Goal: Navigation & Orientation: Find specific page/section

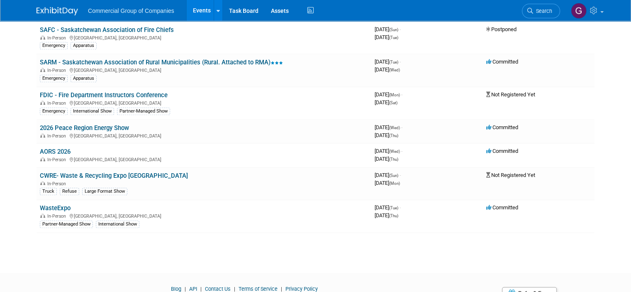
scroll to position [749, 0]
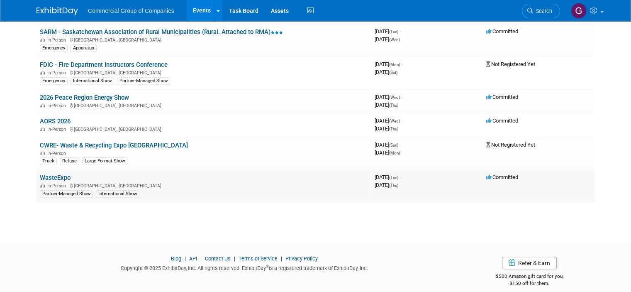
click at [50, 174] on link "WasteExpo" at bounding box center [55, 177] width 31 height 7
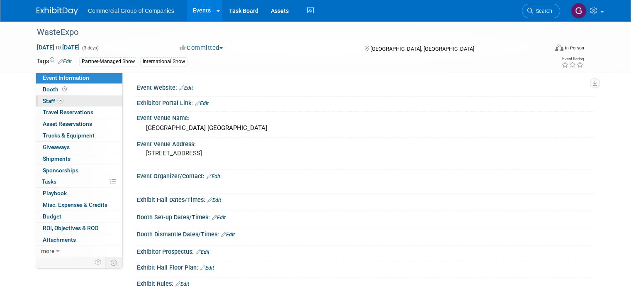
click at [43, 100] on span "Staff 5" at bounding box center [53, 100] width 21 height 7
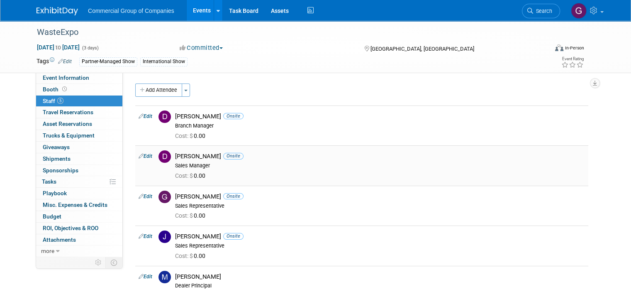
scroll to position [55, 0]
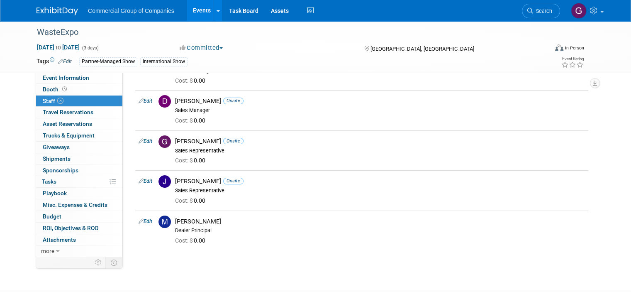
click at [190, 9] on link "Events" at bounding box center [202, 10] width 30 height 21
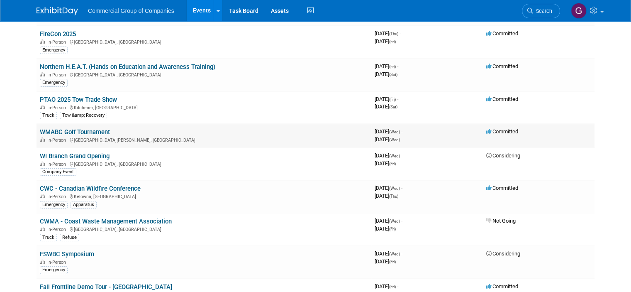
scroll to position [110, 0]
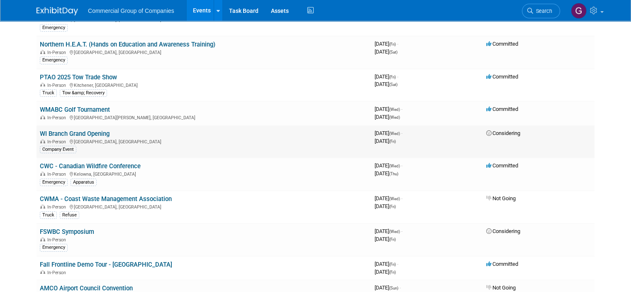
click at [49, 132] on link "WI Branch Grand Opening" at bounding box center [75, 133] width 70 height 7
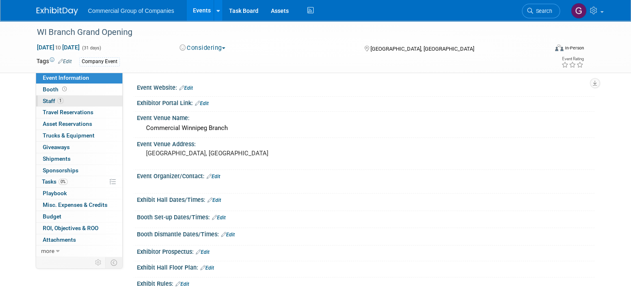
click at [44, 99] on span "Staff 1" at bounding box center [53, 100] width 21 height 7
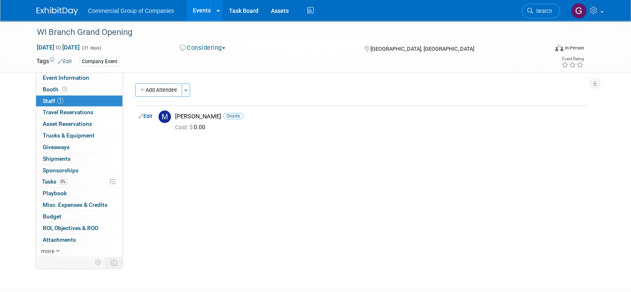
click at [44, 99] on span "Staff 1" at bounding box center [53, 100] width 21 height 7
click at [192, 10] on link "Events" at bounding box center [202, 10] width 30 height 21
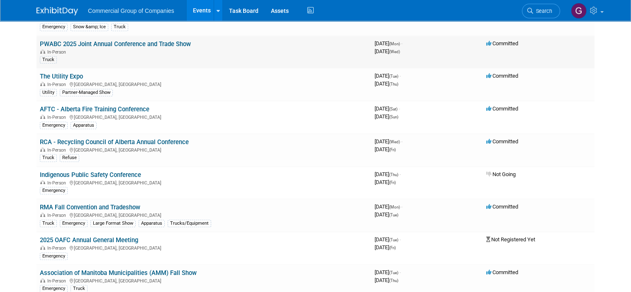
scroll to position [442, 0]
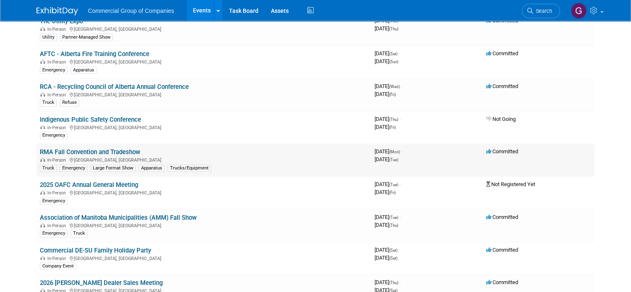
click at [82, 148] on link "RMA Fall Convention and Tradeshow" at bounding box center [90, 151] width 100 height 7
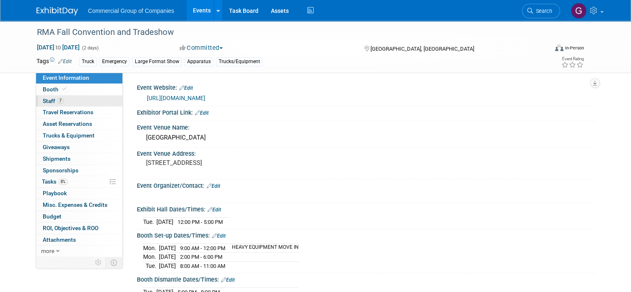
click at [43, 99] on span "Staff 7" at bounding box center [53, 100] width 21 height 7
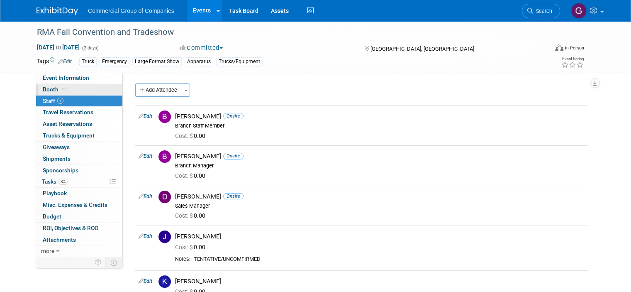
click at [43, 88] on span "Booth" at bounding box center [55, 89] width 25 height 7
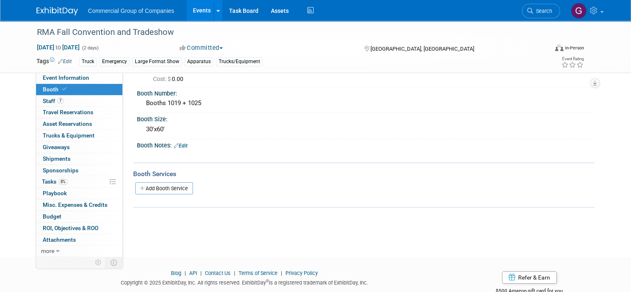
scroll to position [53, 0]
